Goal: Find specific page/section

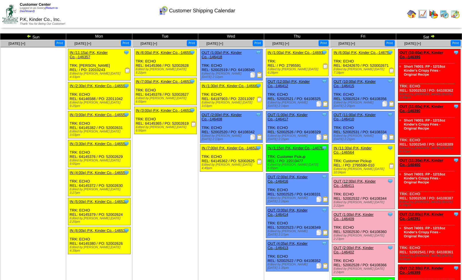
click at [444, 13] on img at bounding box center [443, 13] width 9 height 9
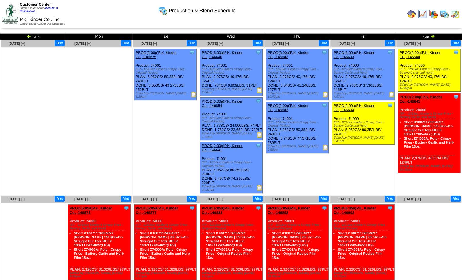
click at [456, 14] on img at bounding box center [454, 13] width 9 height 9
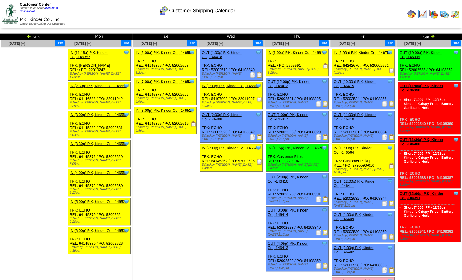
click at [445, 13] on img at bounding box center [443, 13] width 9 height 9
